Goal: Browse casually: Explore the website without a specific task or goal

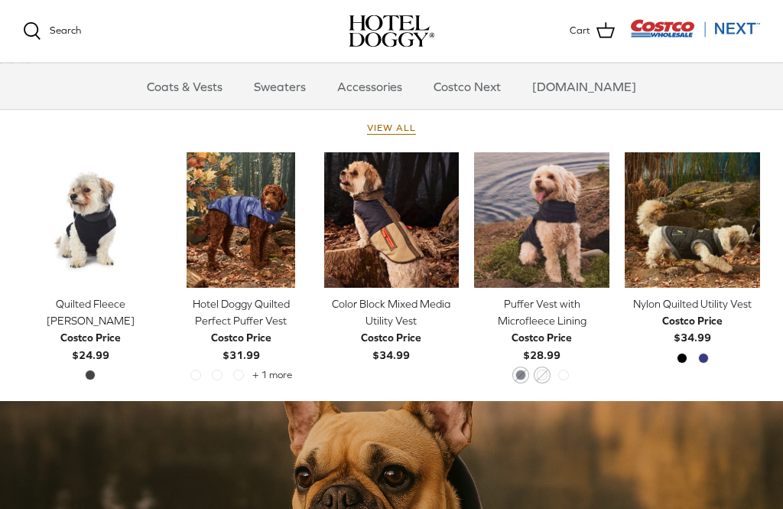
scroll to position [689, 0]
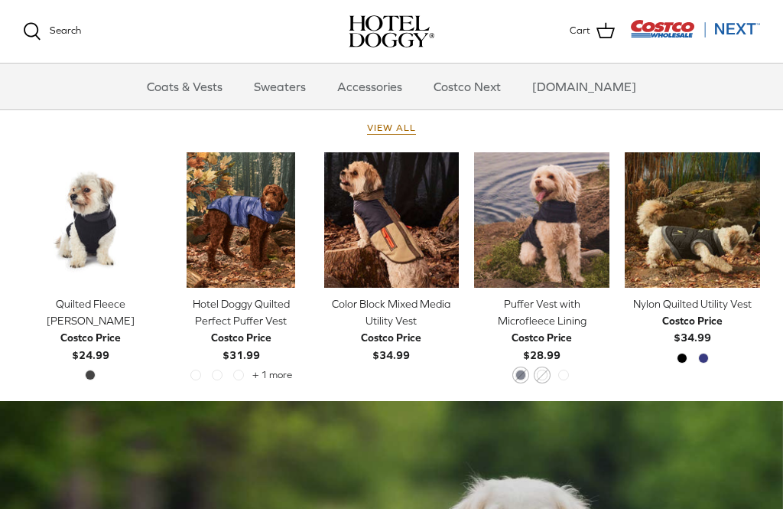
click at [755, 217] on icon "Right" at bounding box center [749, 219] width 18 height 18
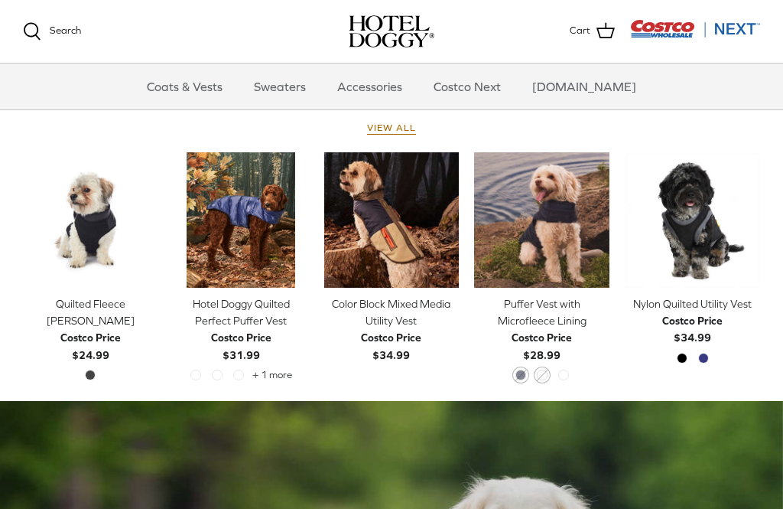
click at [710, 190] on img "Nylon Quilted Utility Vest" at bounding box center [692, 219] width 135 height 135
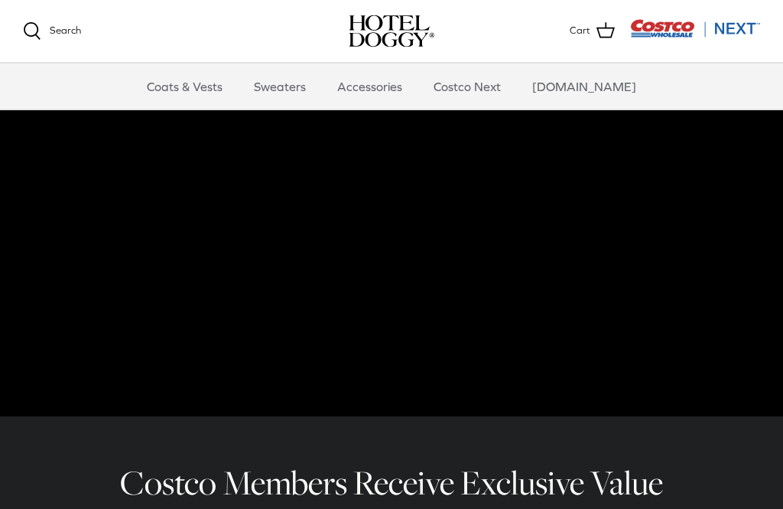
scroll to position [102, 0]
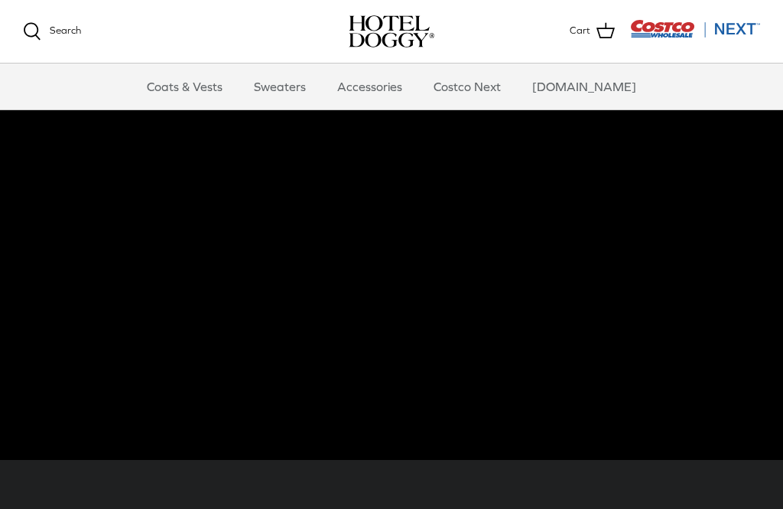
click at [281, 90] on link "Sweaters" at bounding box center [280, 86] width 80 height 46
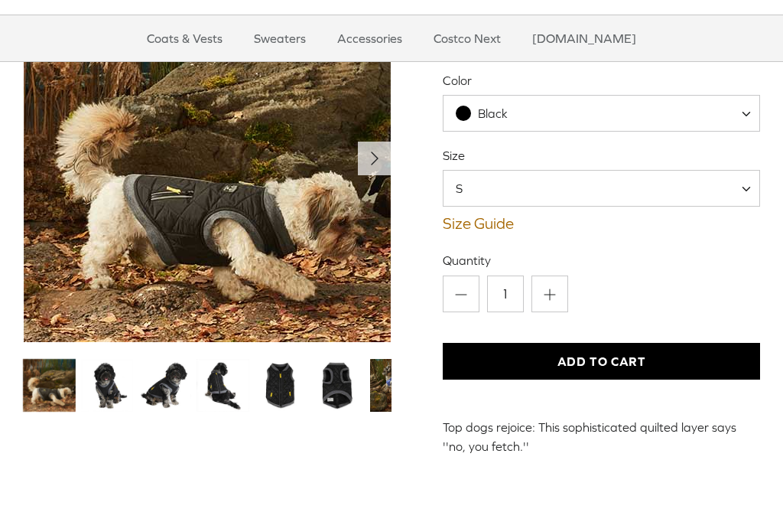
scroll to position [186, 0]
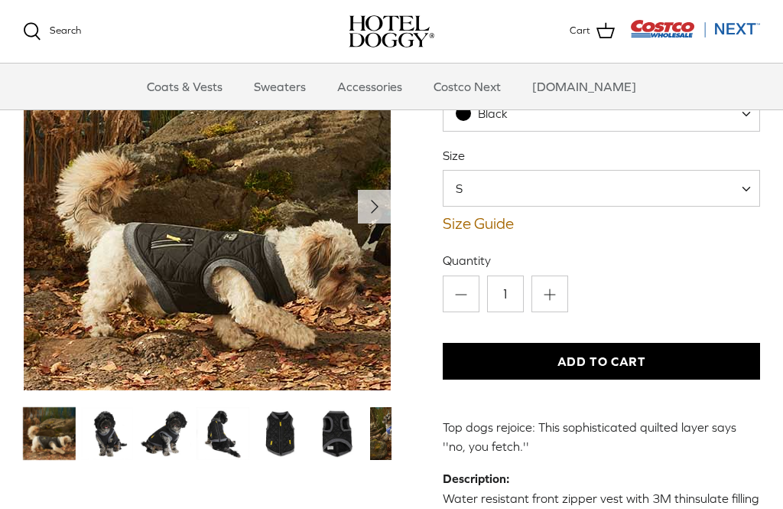
click at [111, 417] on img "Thumbnail Link" at bounding box center [107, 433] width 53 height 53
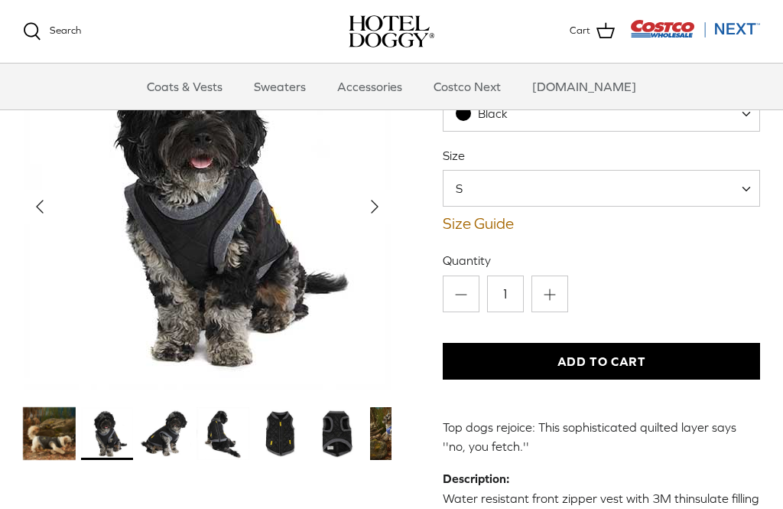
click at [171, 421] on img "Thumbnail Link" at bounding box center [164, 433] width 53 height 53
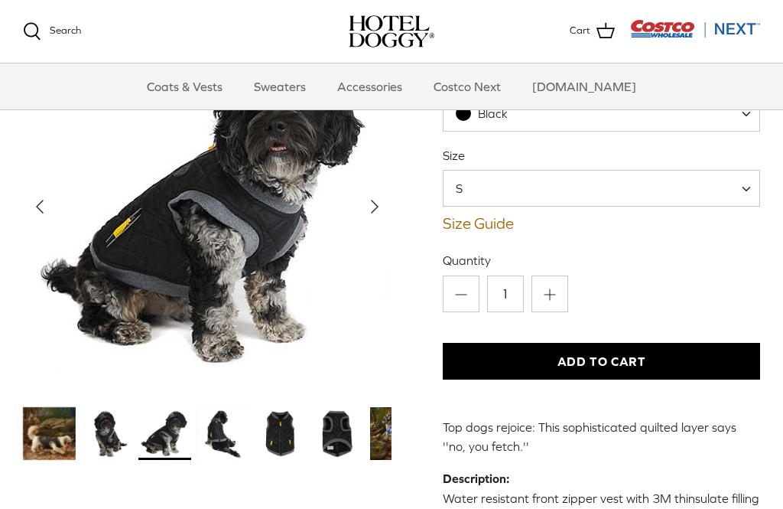
scroll to position [67, 0]
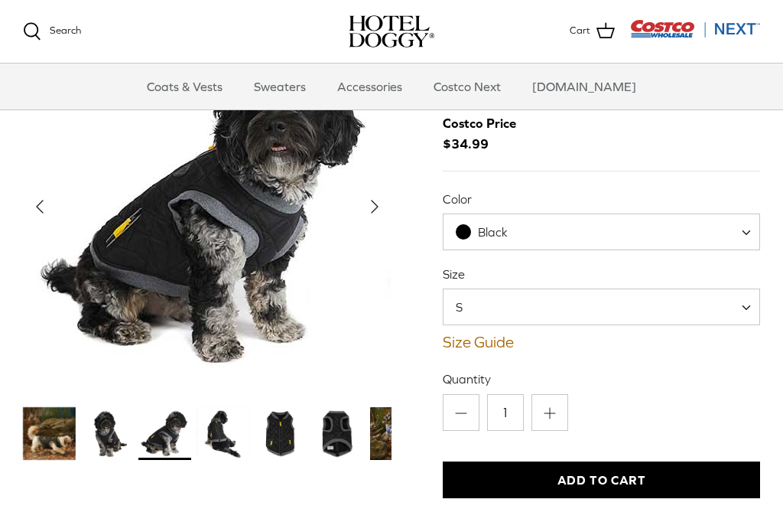
click at [223, 417] on img "Thumbnail Link" at bounding box center [223, 433] width 53 height 53
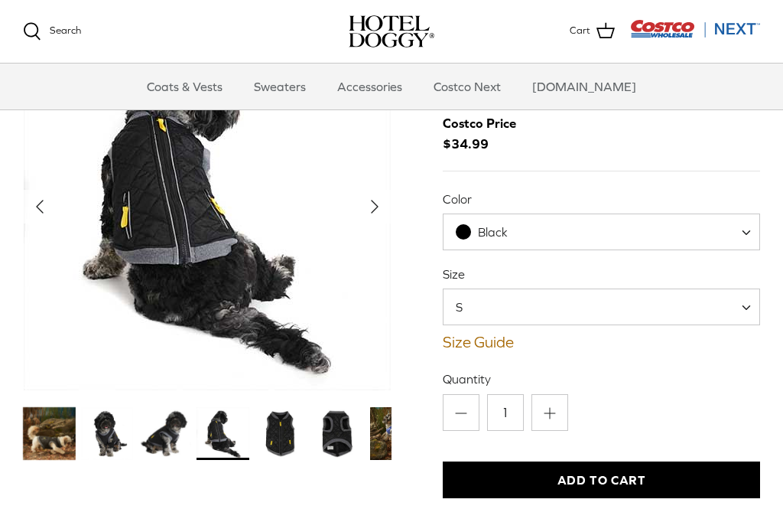
click at [278, 419] on img "Thumbnail Link" at bounding box center [281, 433] width 53 height 53
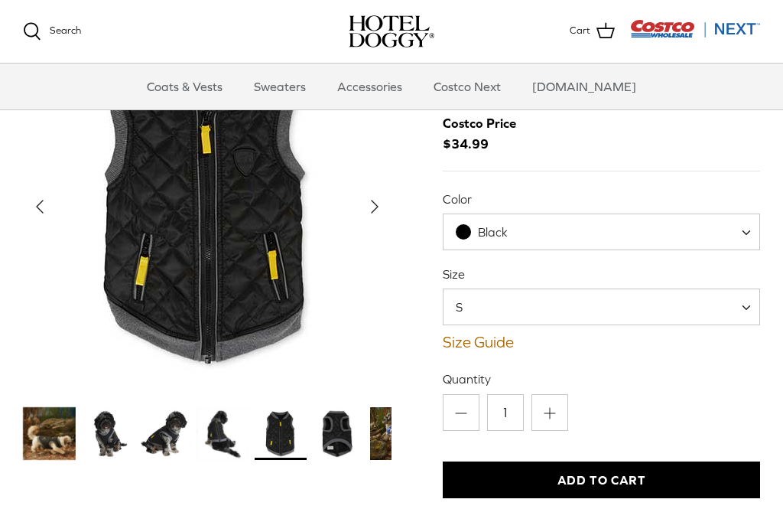
click at [333, 421] on img "Thumbnail Link" at bounding box center [338, 433] width 53 height 53
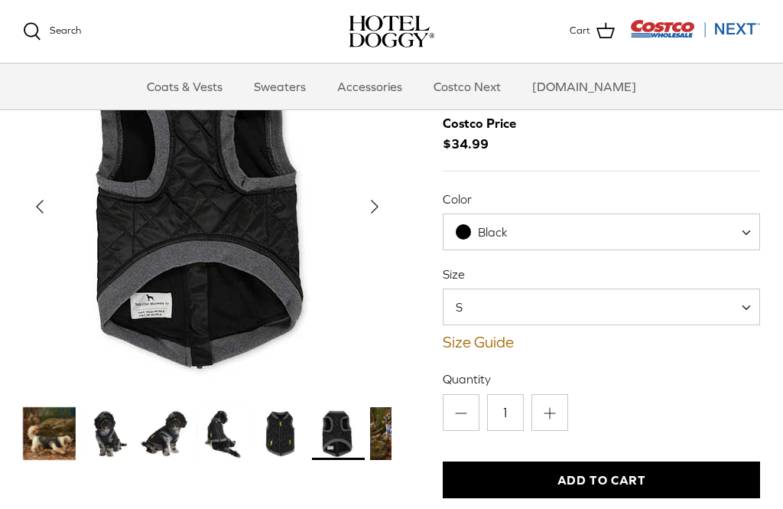
click at [376, 415] on img "Thumbnail Link" at bounding box center [396, 433] width 53 height 53
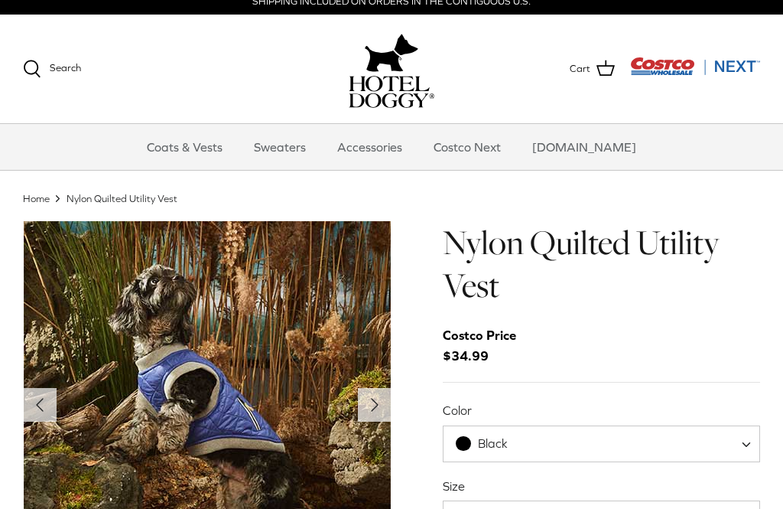
scroll to position [11, 0]
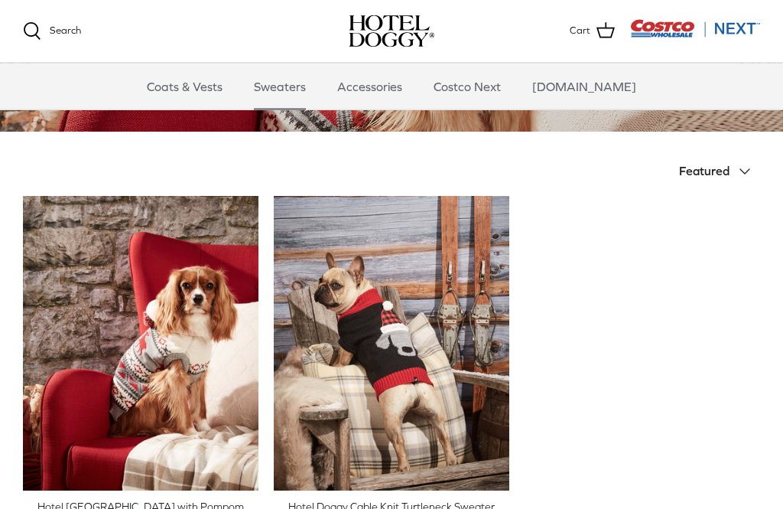
scroll to position [276, 0]
click at [379, 86] on link "Accessories" at bounding box center [370, 86] width 93 height 46
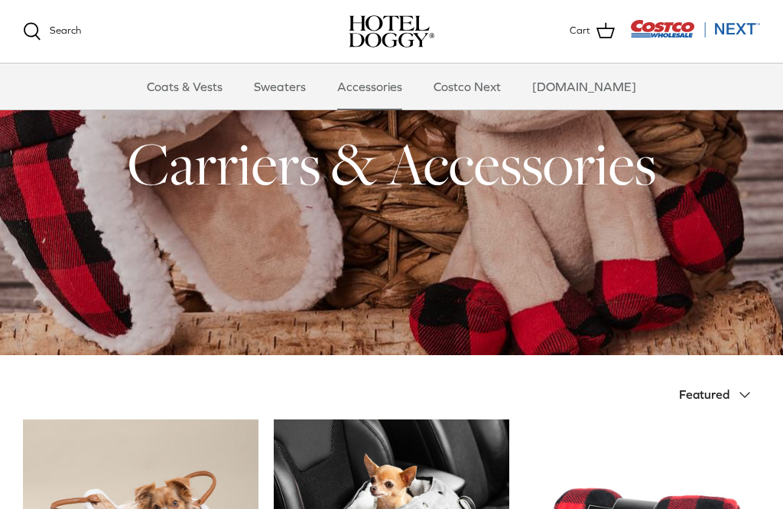
scroll to position [52, 0]
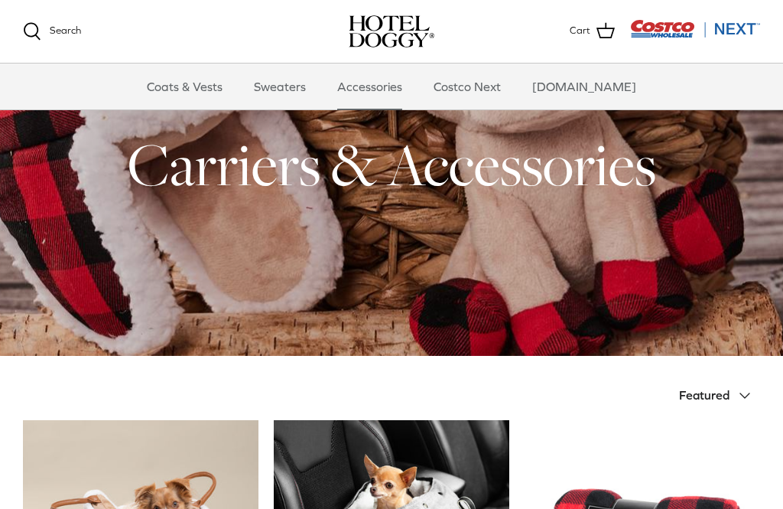
click at [487, 89] on link "Costco Next" at bounding box center [467, 86] width 95 height 46
